Goal: Task Accomplishment & Management: Use online tool/utility

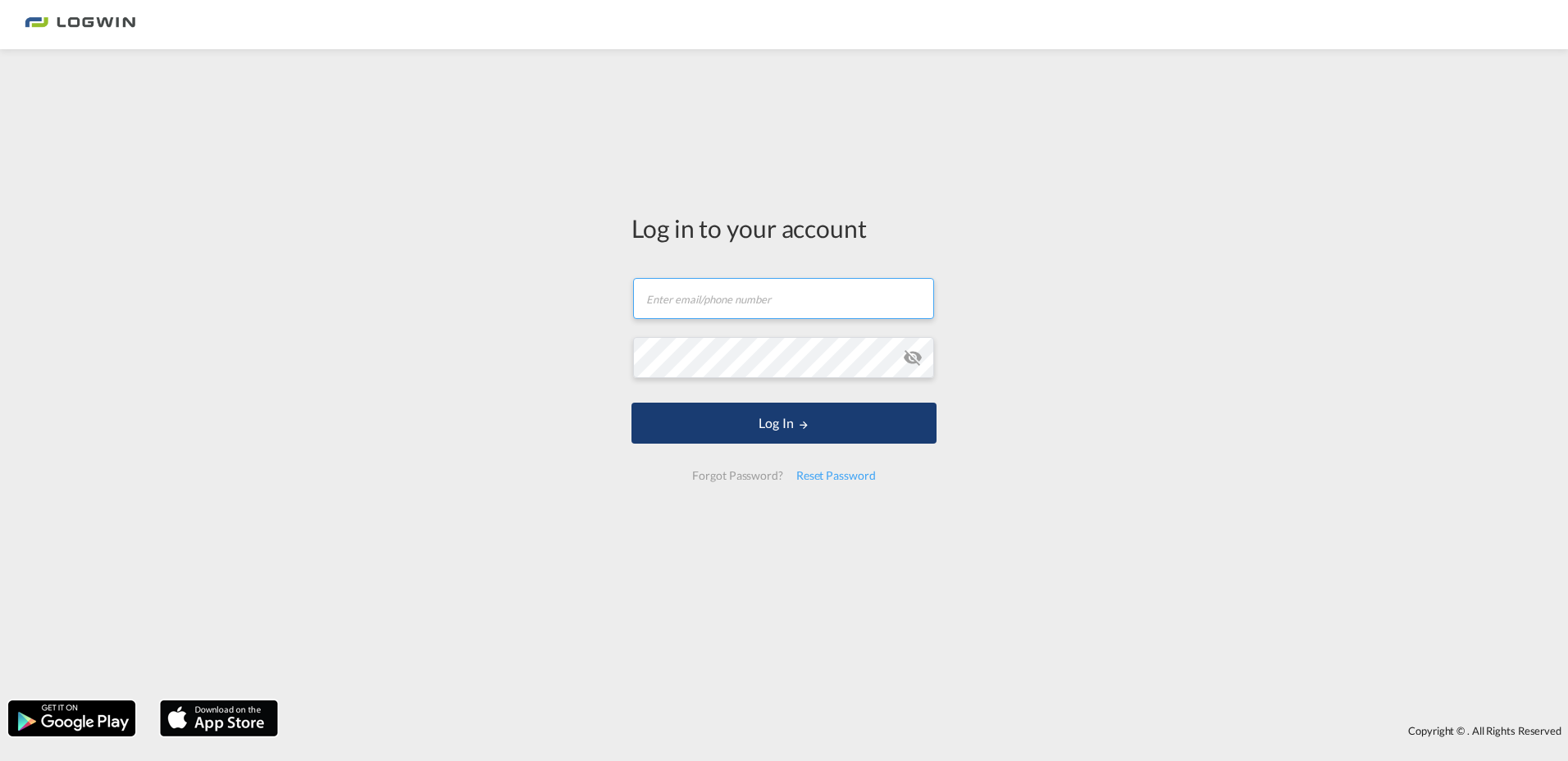
type input "[PERSON_NAME][EMAIL_ADDRESS][DOMAIN_NAME]"
click at [751, 408] on button "Log In" at bounding box center [784, 423] width 305 height 41
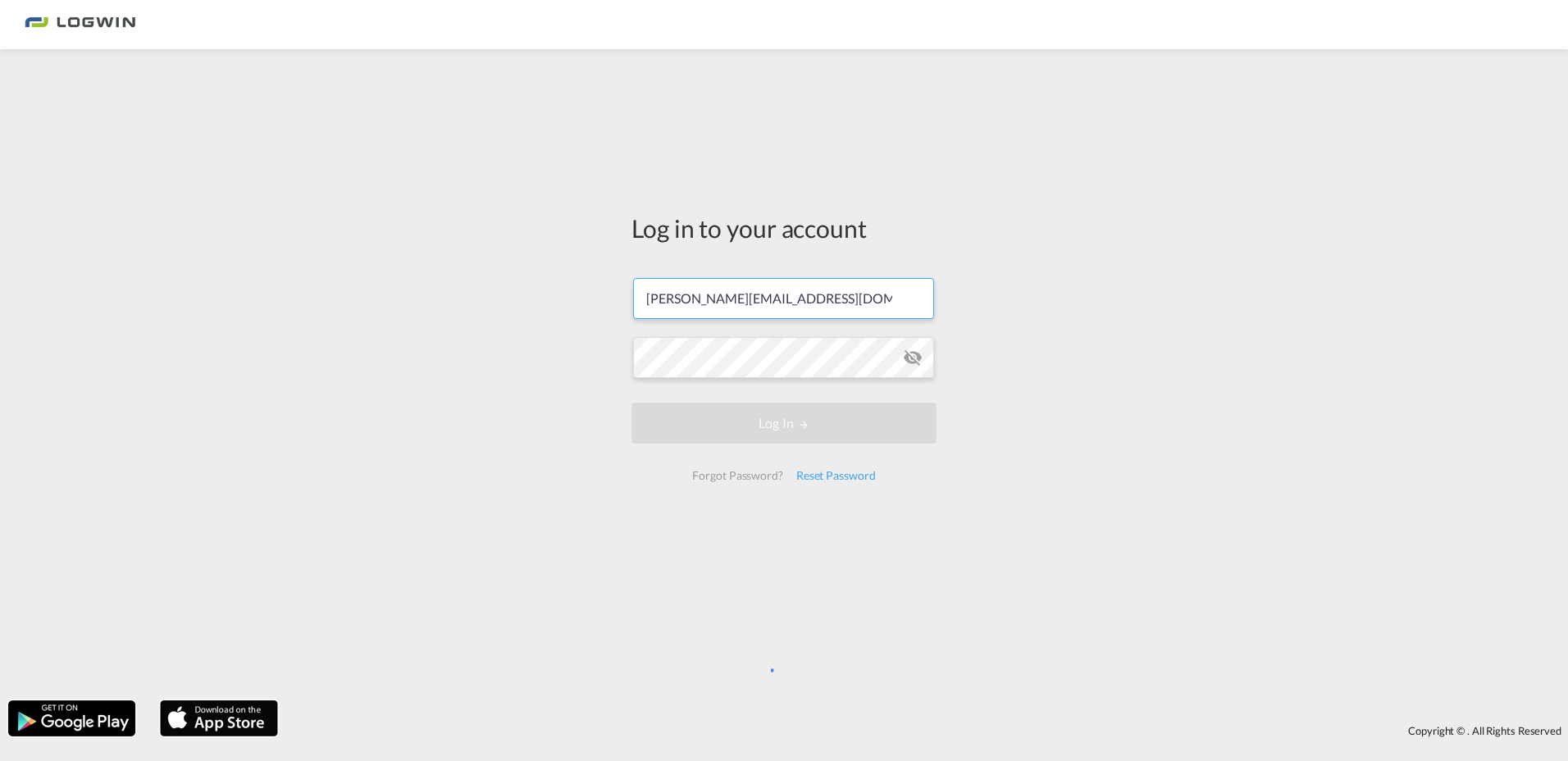
scroll to position [0, 7]
